Goal: Information Seeking & Learning: Learn about a topic

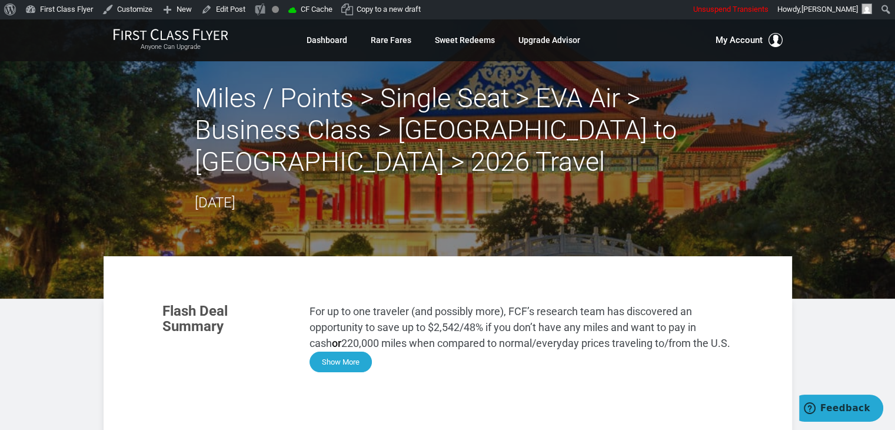
click at [335, 356] on button "Show More" at bounding box center [340, 361] width 62 height 21
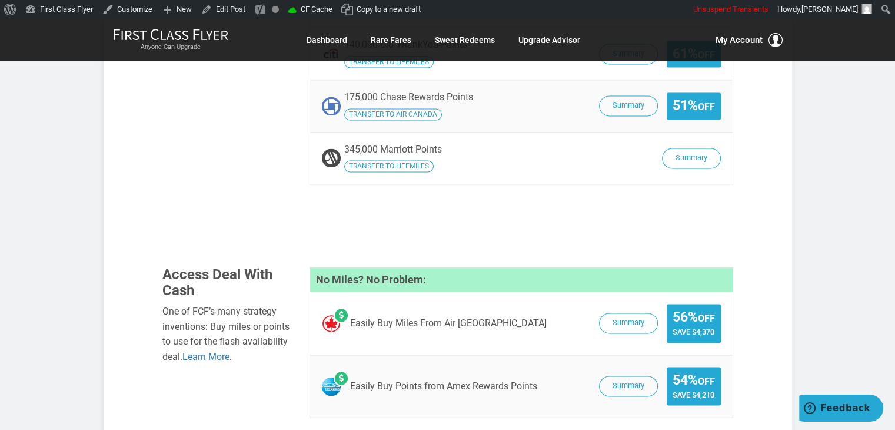
scroll to position [1640, 0]
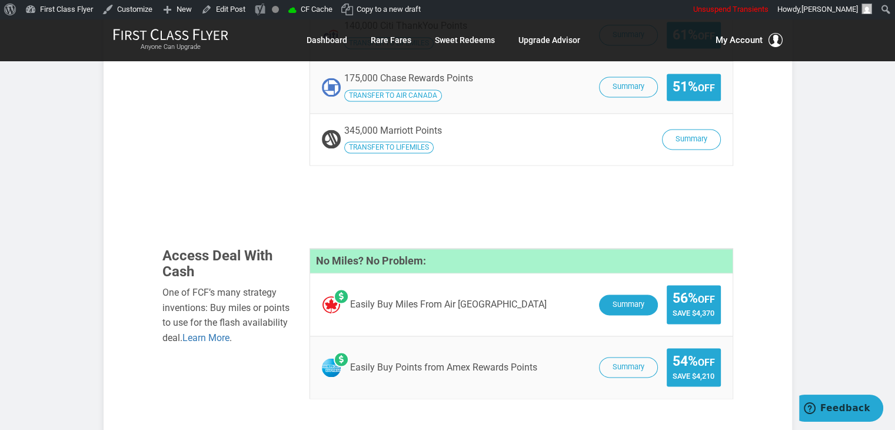
click at [618, 294] on button "Summary" at bounding box center [628, 304] width 59 height 21
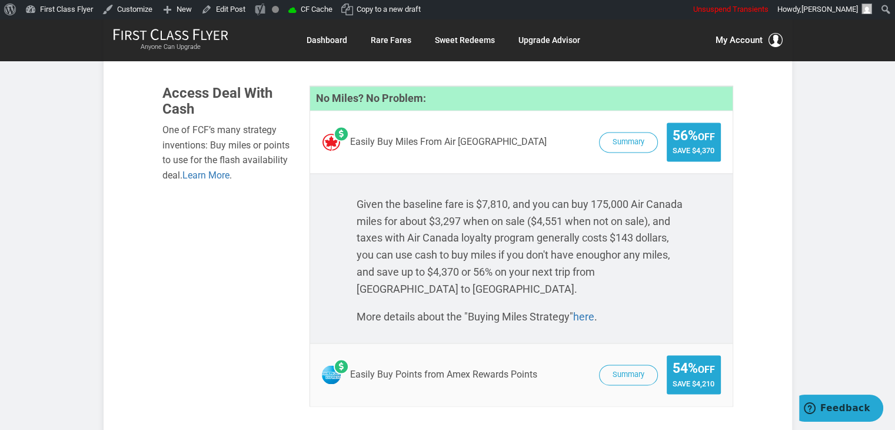
scroll to position [1787, 0]
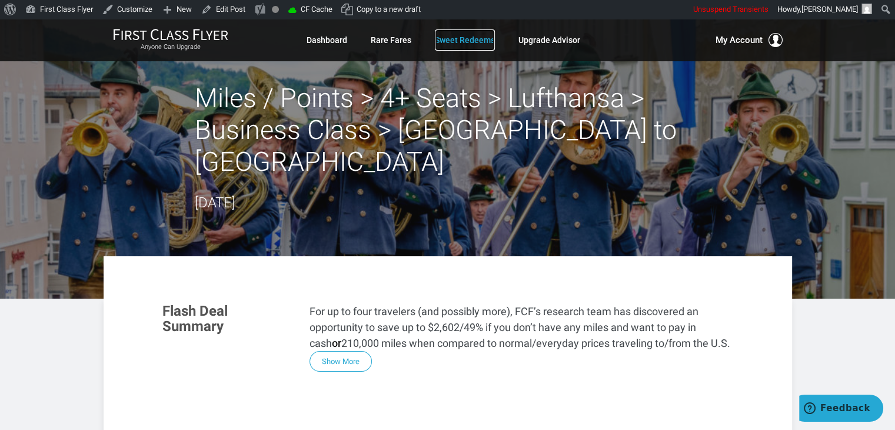
click at [455, 34] on link "Sweet Redeems" at bounding box center [465, 39] width 60 height 21
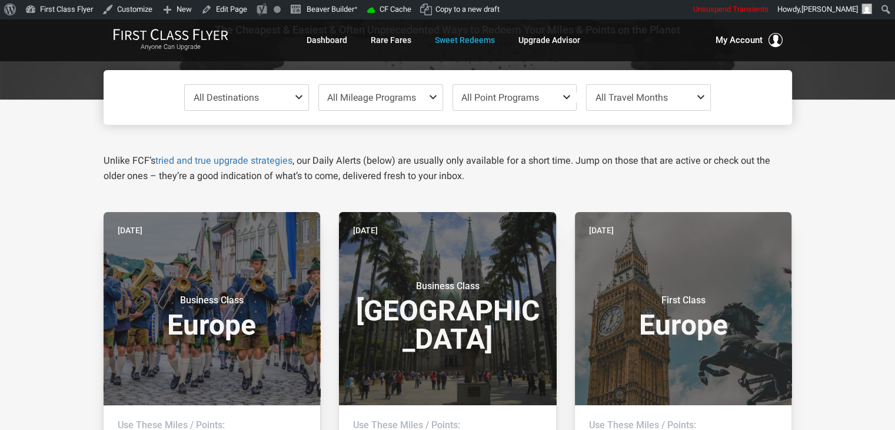
scroll to position [112, 0]
